Goal: Navigation & Orientation: Find specific page/section

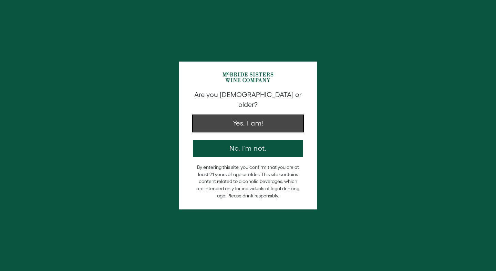
click at [250, 117] on button "Yes, I am!" at bounding box center [248, 123] width 110 height 17
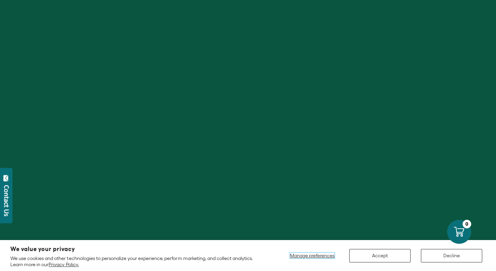
click at [318, 256] on span "Manage preferences" at bounding box center [312, 256] width 44 height 6
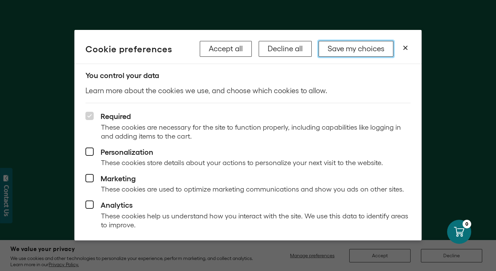
click at [362, 50] on button "Save my choices" at bounding box center [355, 49] width 75 height 16
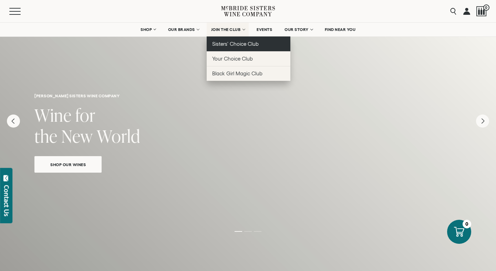
click at [235, 44] on span "Sisters' Choice Club" at bounding box center [235, 44] width 46 height 6
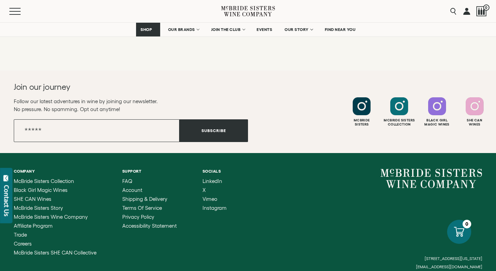
scroll to position [1005, 0]
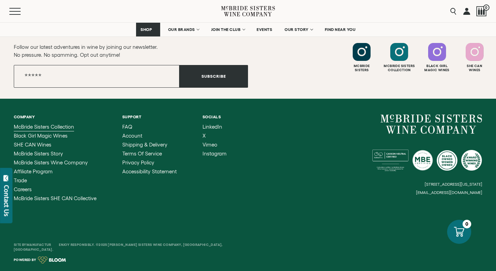
click at [74, 130] on link "McBride Sisters Collection" at bounding box center [55, 127] width 83 height 6
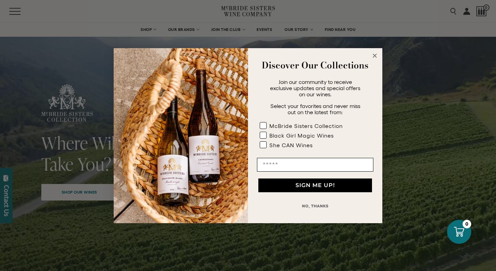
click at [319, 204] on button "NO, THANKS" at bounding box center [315, 206] width 116 height 14
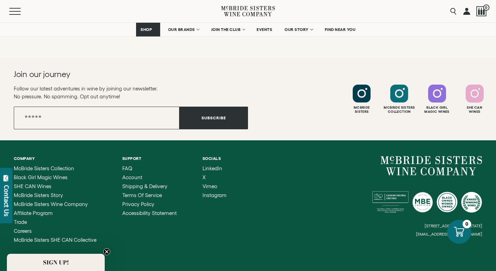
scroll to position [3133, 0]
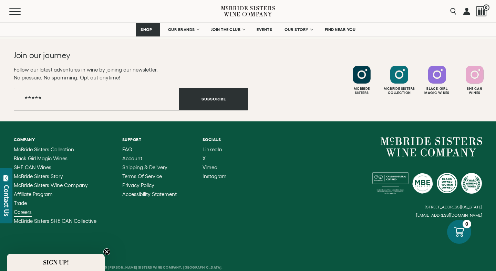
click at [28, 209] on span "Careers" at bounding box center [23, 212] width 18 height 6
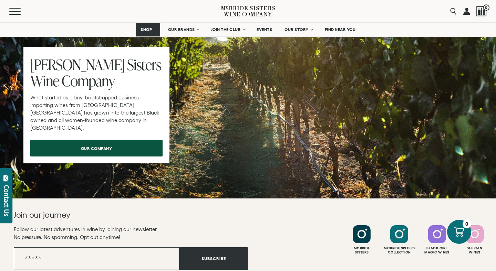
scroll to position [525, 0]
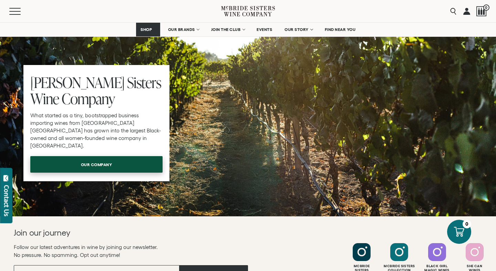
click at [97, 170] on span "our company" at bounding box center [96, 164] width 55 height 13
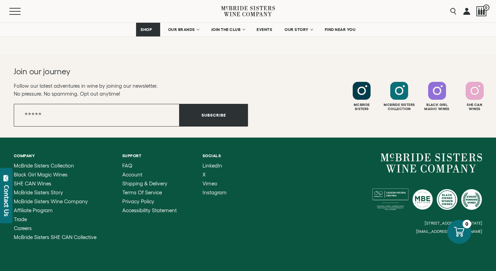
scroll to position [1220, 0]
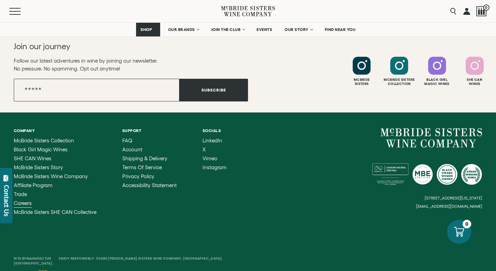
click at [25, 200] on span "Careers" at bounding box center [23, 203] width 18 height 6
